Goal: Entertainment & Leisure: Browse casually

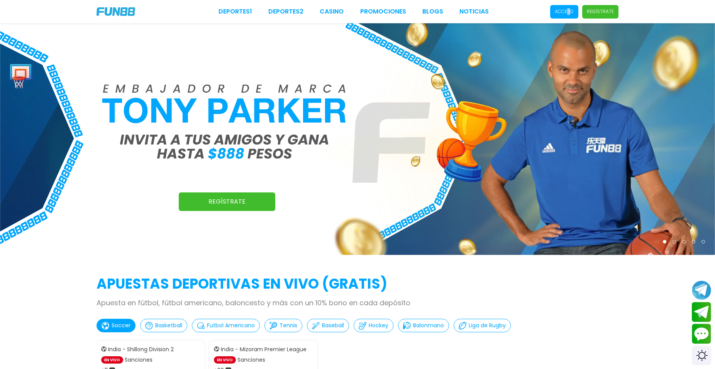
click at [570, 17] on span "Acceso" at bounding box center [564, 12] width 28 height 14
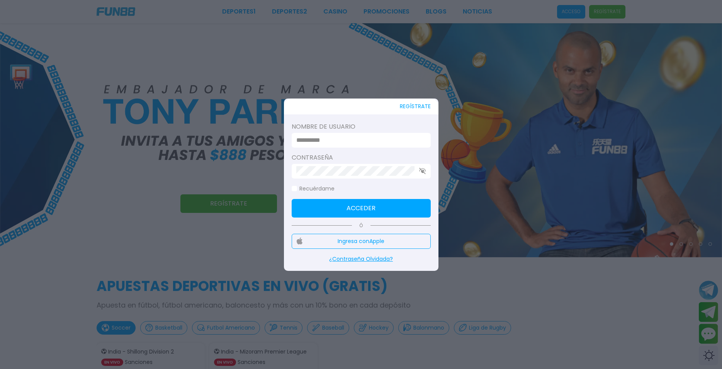
click at [348, 153] on div "Nombre de usuario" at bounding box center [361, 165] width 139 height 25
click at [353, 148] on form "Nombre de usuario Contraseña Recuérdame Acceder" at bounding box center [361, 169] width 139 height 95
click at [352, 144] on input at bounding box center [358, 140] width 125 height 9
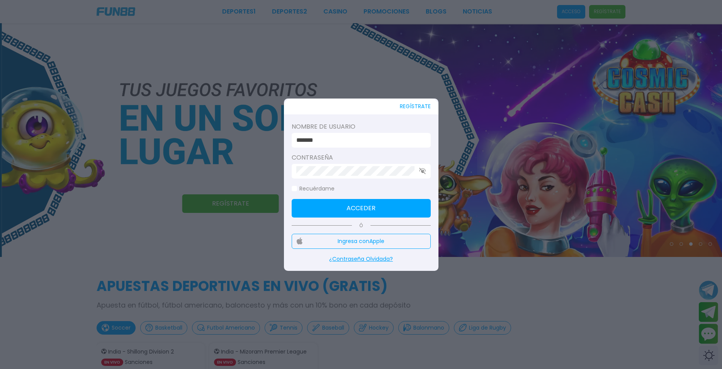
type input "*******"
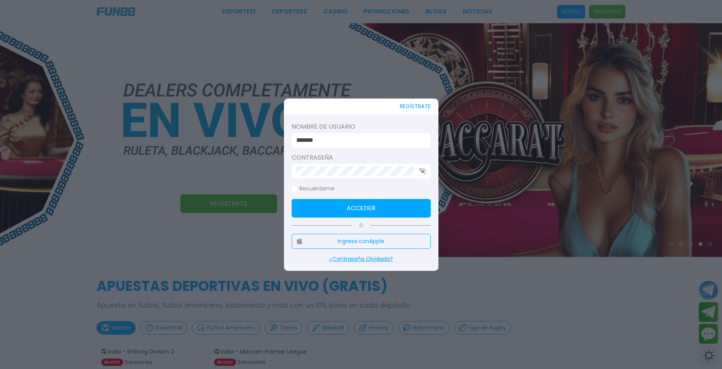
click button "Acceder" at bounding box center [361, 208] width 139 height 19
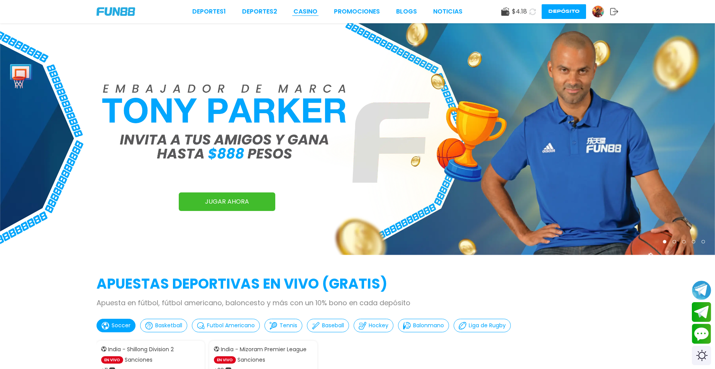
click at [307, 10] on link "CASINO" at bounding box center [305, 11] width 24 height 9
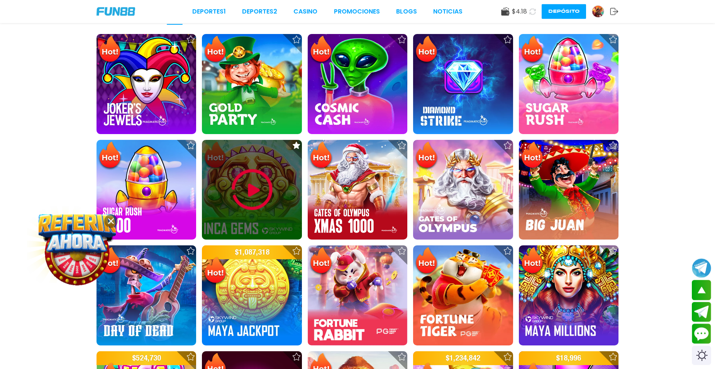
scroll to position [236, 0]
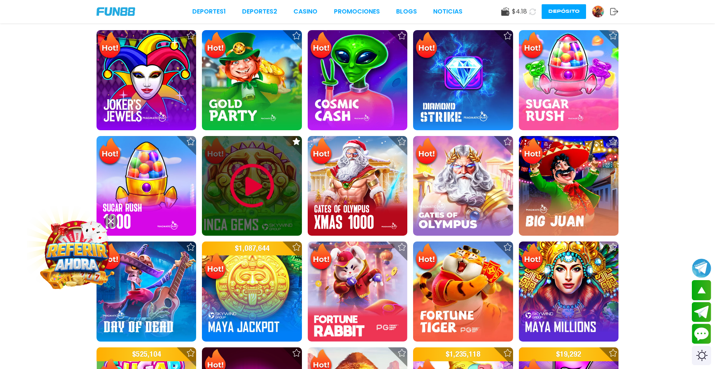
click at [253, 192] on img at bounding box center [252, 186] width 46 height 46
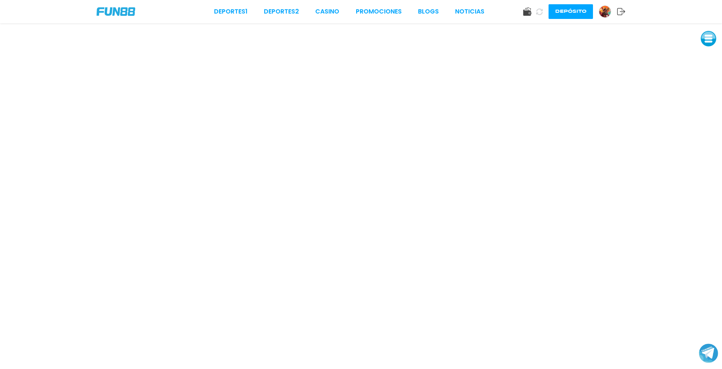
click at [621, 12] on icon at bounding box center [621, 12] width 8 height 8
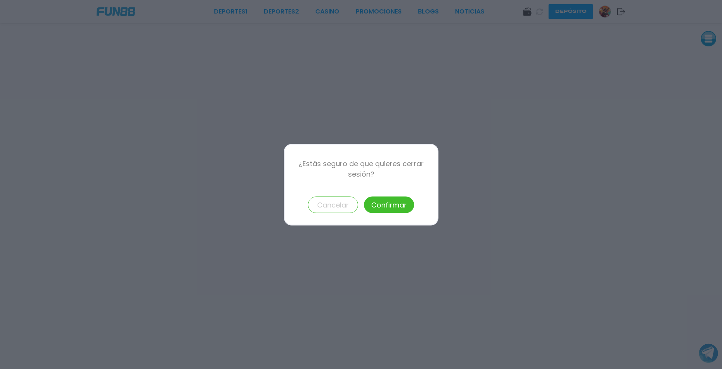
click at [381, 202] on button "Confirmar" at bounding box center [389, 204] width 50 height 17
